Goal: Obtain resource: Obtain resource

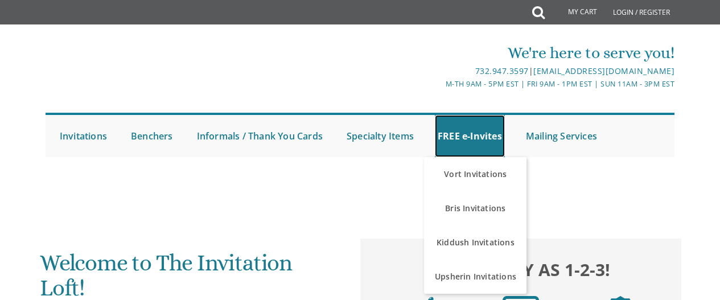
click at [451, 131] on link "FREE e-Invites" at bounding box center [470, 136] width 70 height 42
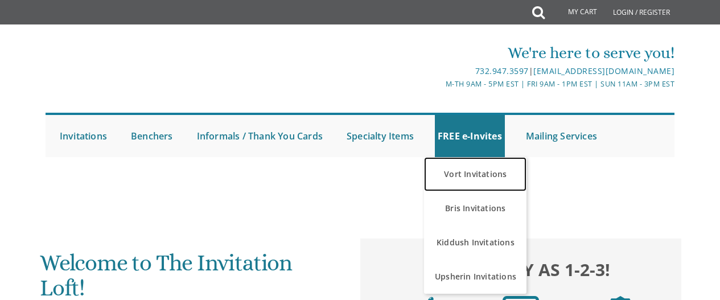
click at [470, 169] on link "Vort Invitations" at bounding box center [475, 174] width 102 height 34
click at [482, 176] on link "Vort Invitations" at bounding box center [475, 174] width 102 height 34
click at [514, 175] on link "Vort Invitations" at bounding box center [475, 174] width 102 height 34
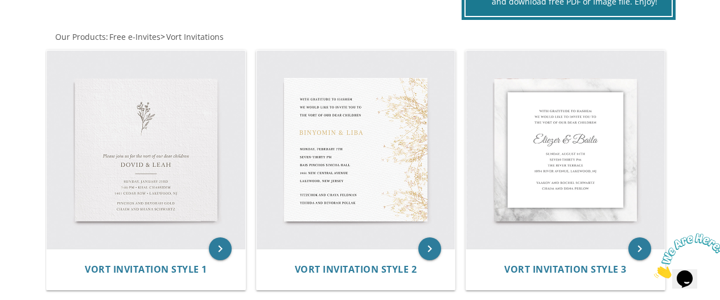
scroll to position [228, 0]
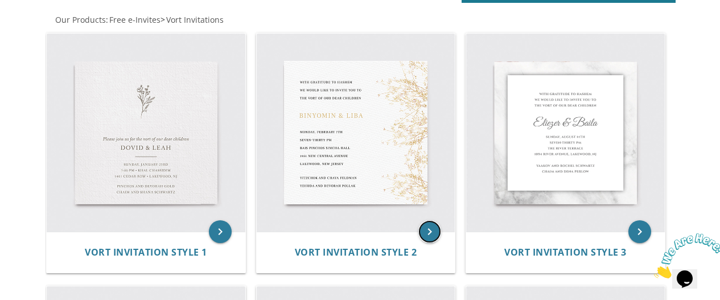
click at [427, 233] on icon "keyboard_arrow_right" at bounding box center [429, 231] width 23 height 23
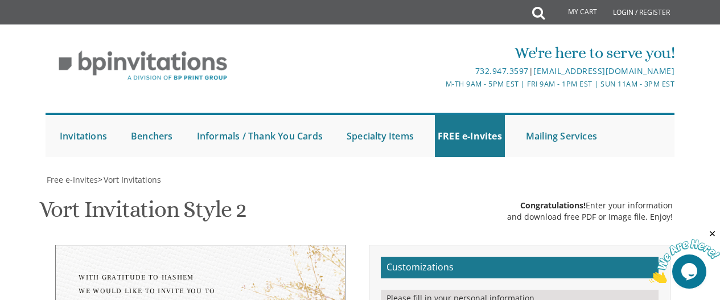
scroll to position [171, 0]
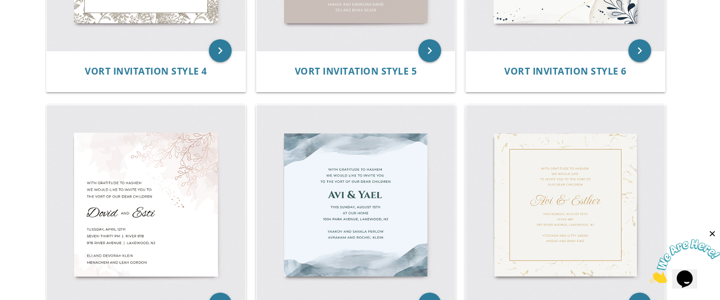
scroll to position [683, 0]
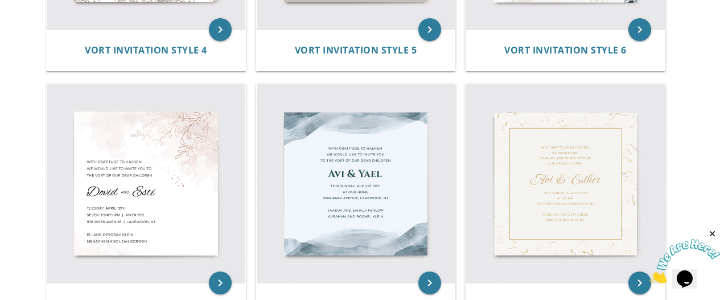
click at [617, 148] on img at bounding box center [565, 183] width 199 height 199
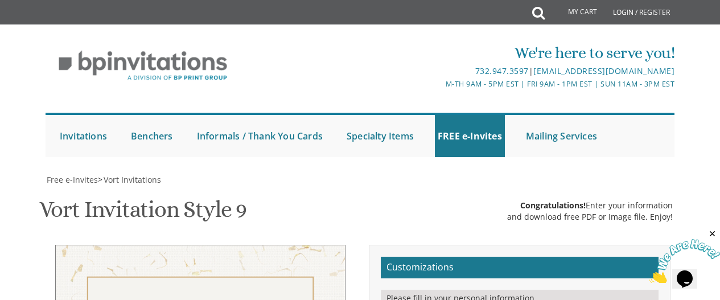
scroll to position [285, 0]
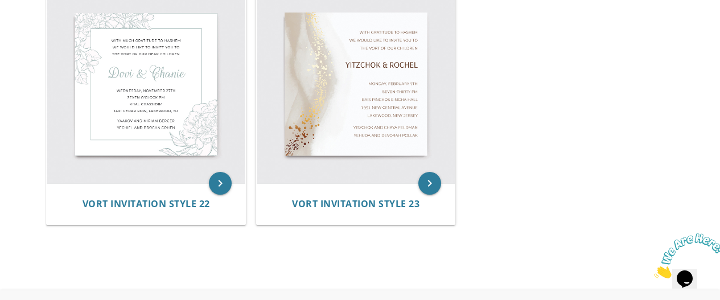
scroll to position [2049, 0]
click at [433, 182] on icon "keyboard_arrow_right" at bounding box center [429, 182] width 23 height 23
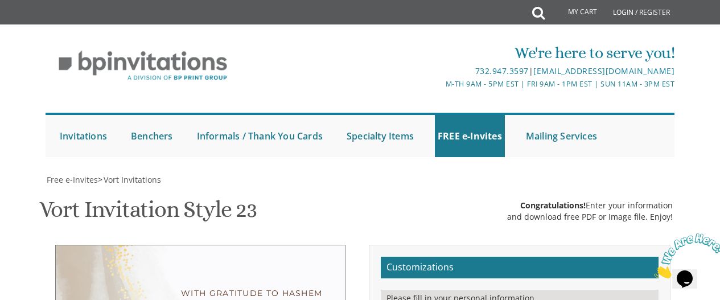
scroll to position [114, 0]
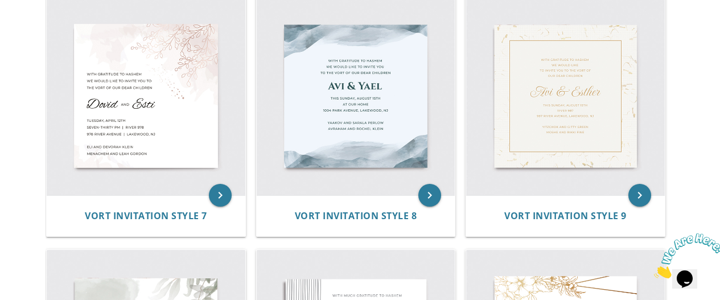
scroll to position [797, 0]
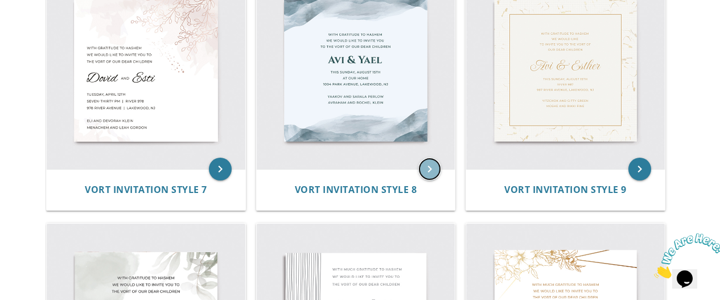
click at [427, 169] on icon "keyboard_arrow_right" at bounding box center [429, 169] width 23 height 23
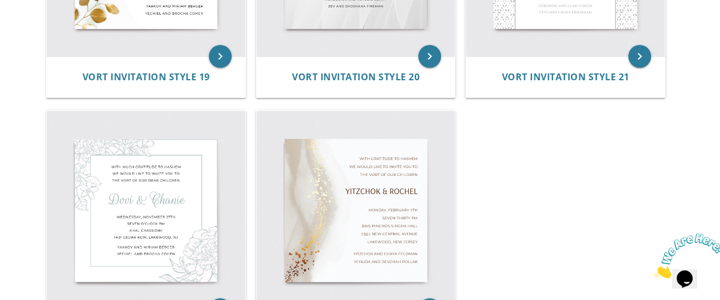
scroll to position [2049, 0]
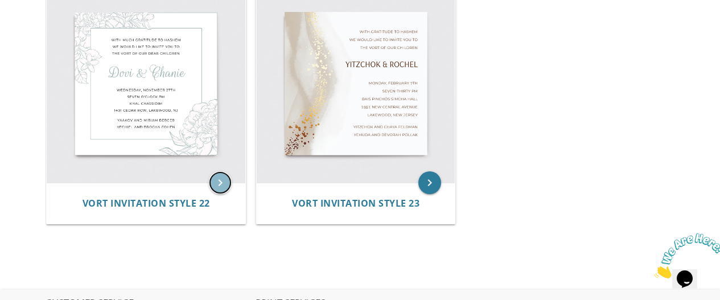
click at [219, 182] on icon "keyboard_arrow_right" at bounding box center [220, 182] width 23 height 23
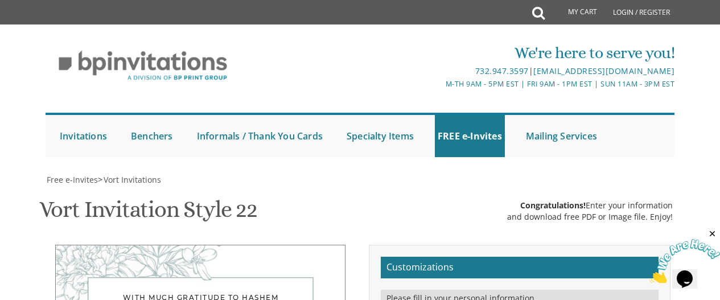
scroll to position [228, 0]
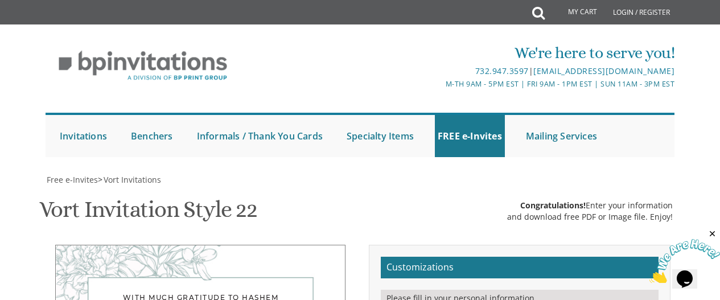
select select "60px"
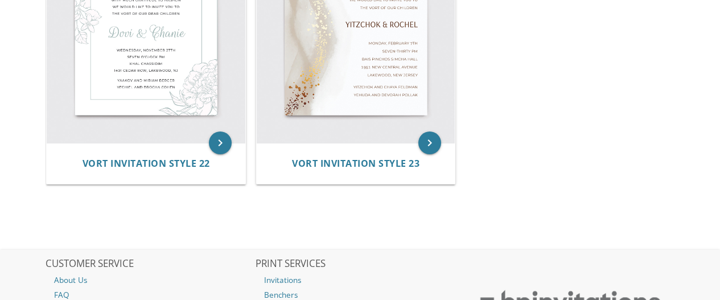
scroll to position [2101, 0]
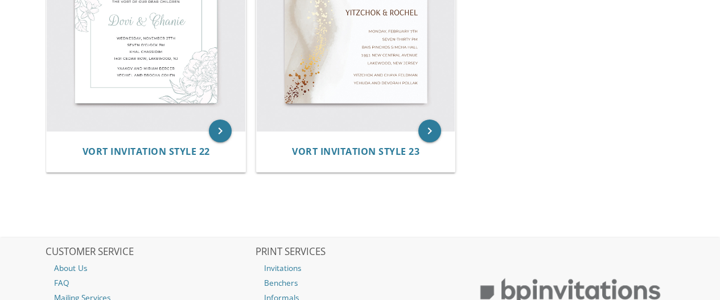
click at [394, 114] on img at bounding box center [356, 31] width 199 height 199
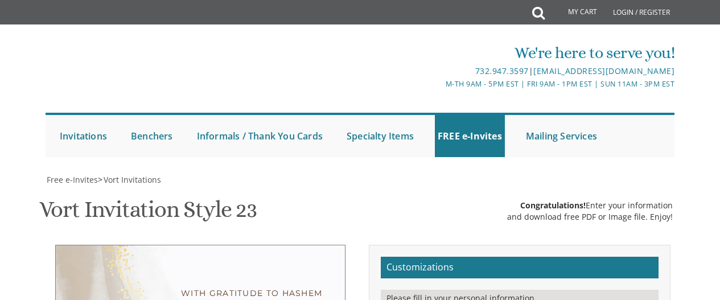
scroll to position [285, 0]
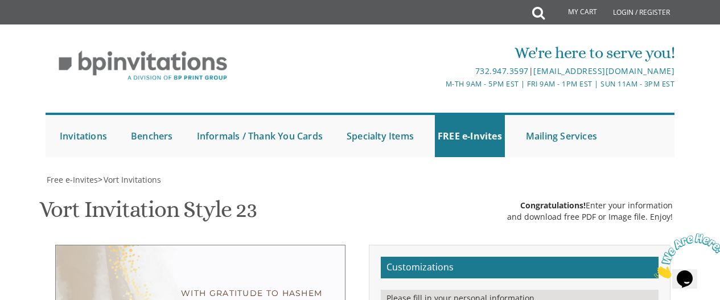
scroll to position [228, 0]
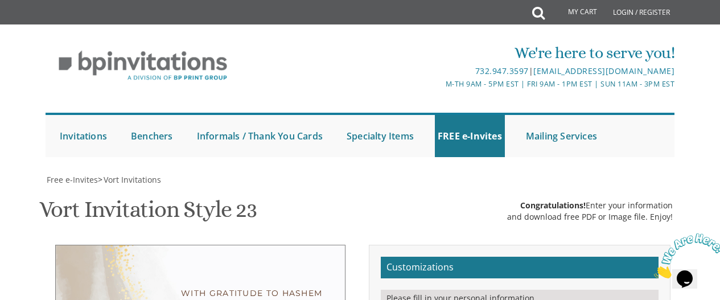
select select "20px"
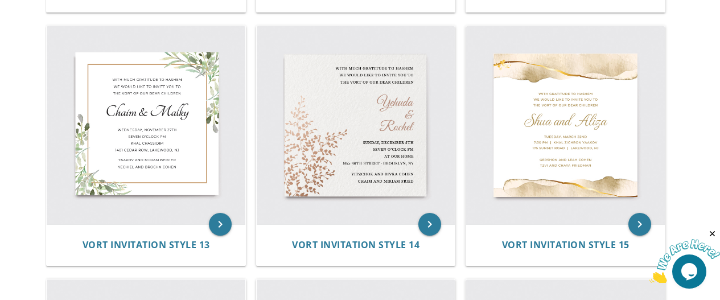
scroll to position [1247, 0]
click at [634, 228] on icon "keyboard_arrow_right" at bounding box center [639, 224] width 23 height 23
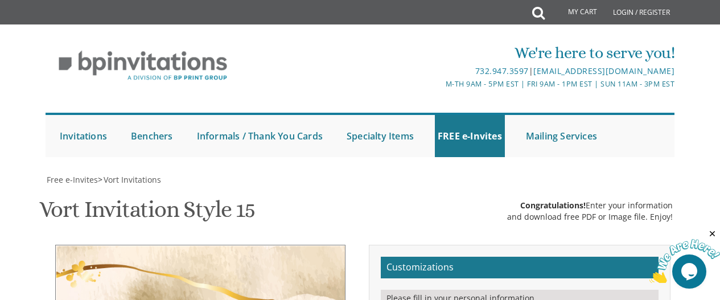
scroll to position [285, 0]
type textarea "S"
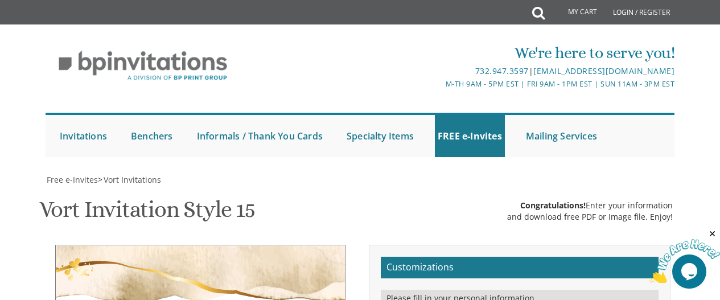
type textarea "Chava and Nossi"
drag, startPoint x: 515, startPoint y: 169, endPoint x: 520, endPoint y: 162, distance: 8.7
